Goal: Check status: Check status

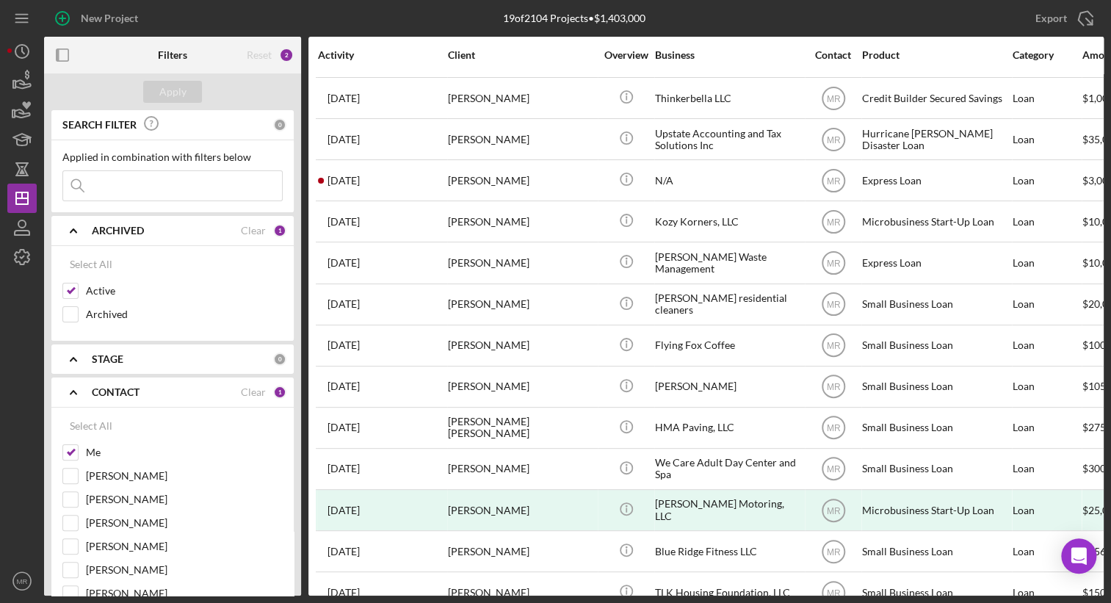
scroll to position [270, 0]
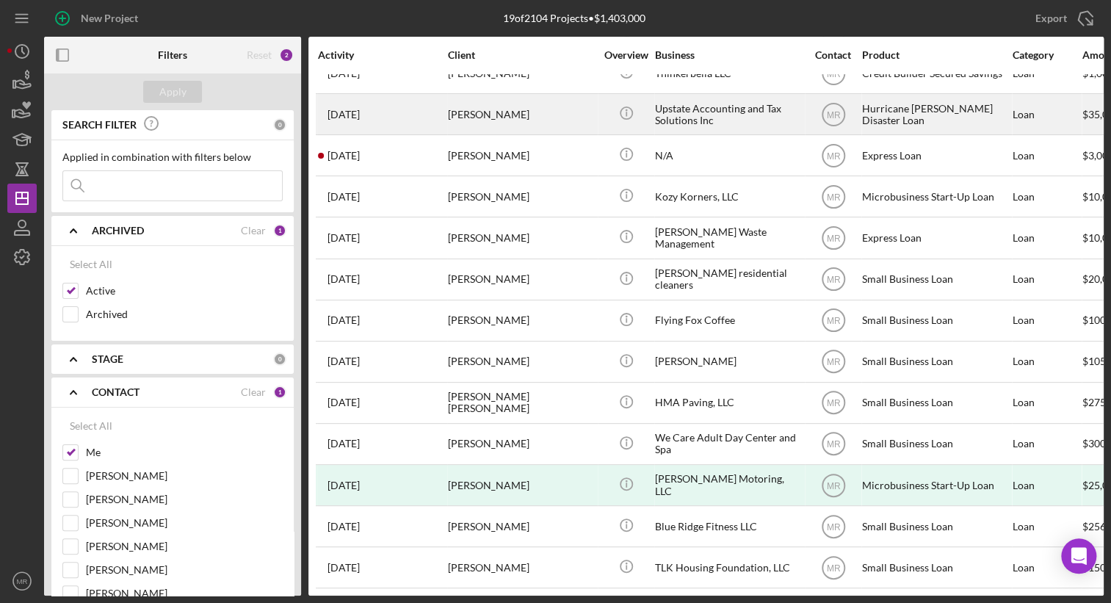
click at [590, 123] on div "[PERSON_NAME]" at bounding box center [521, 114] width 147 height 39
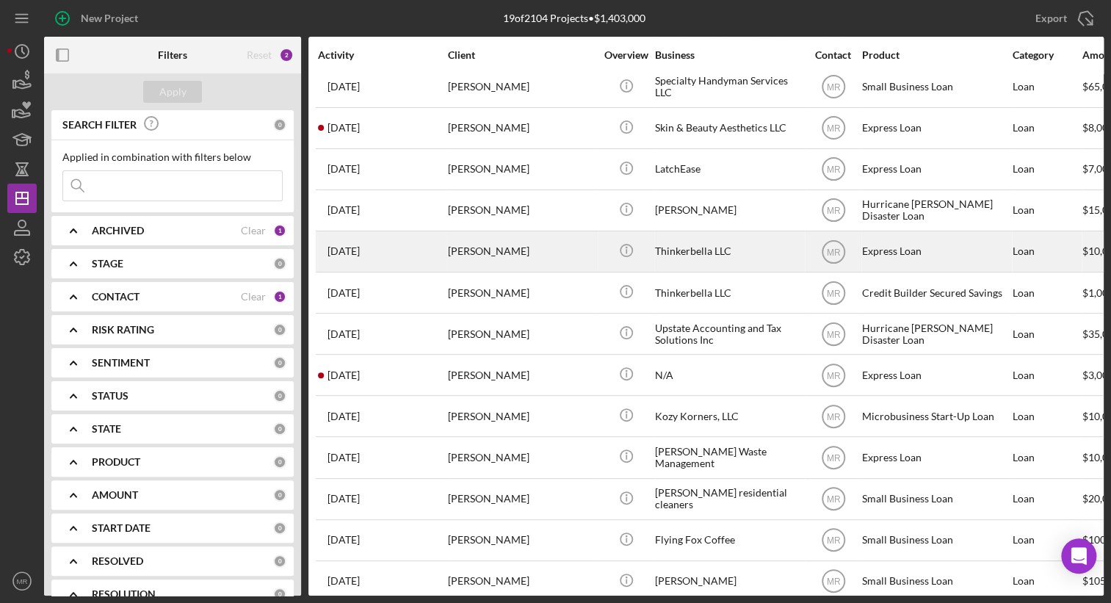
scroll to position [73, 0]
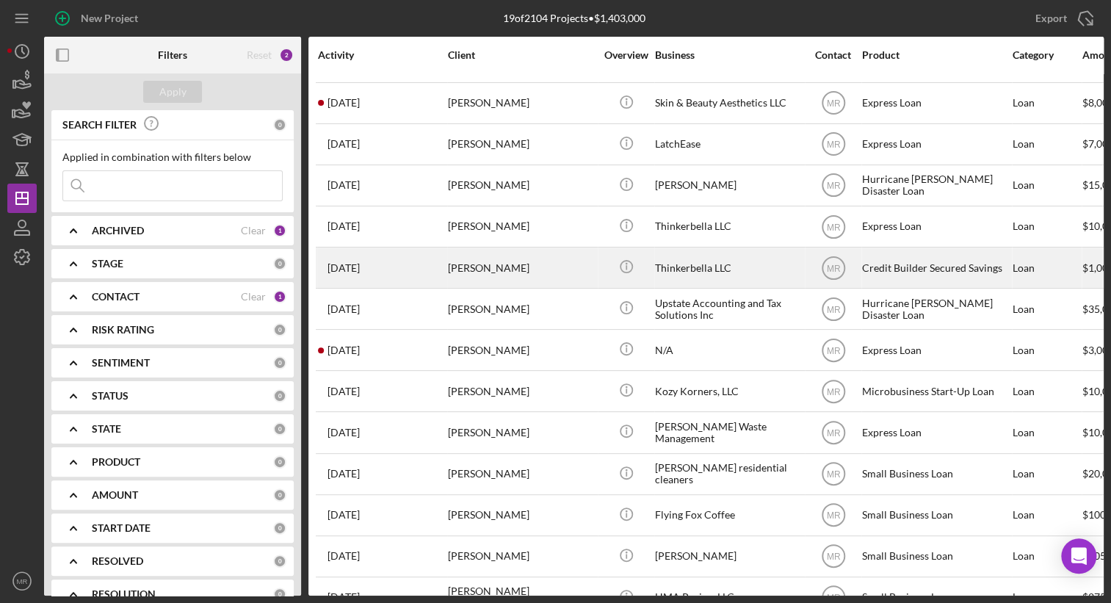
click at [541, 272] on div "[PERSON_NAME]" at bounding box center [521, 267] width 147 height 39
